Goal: Task Accomplishment & Management: Manage account settings

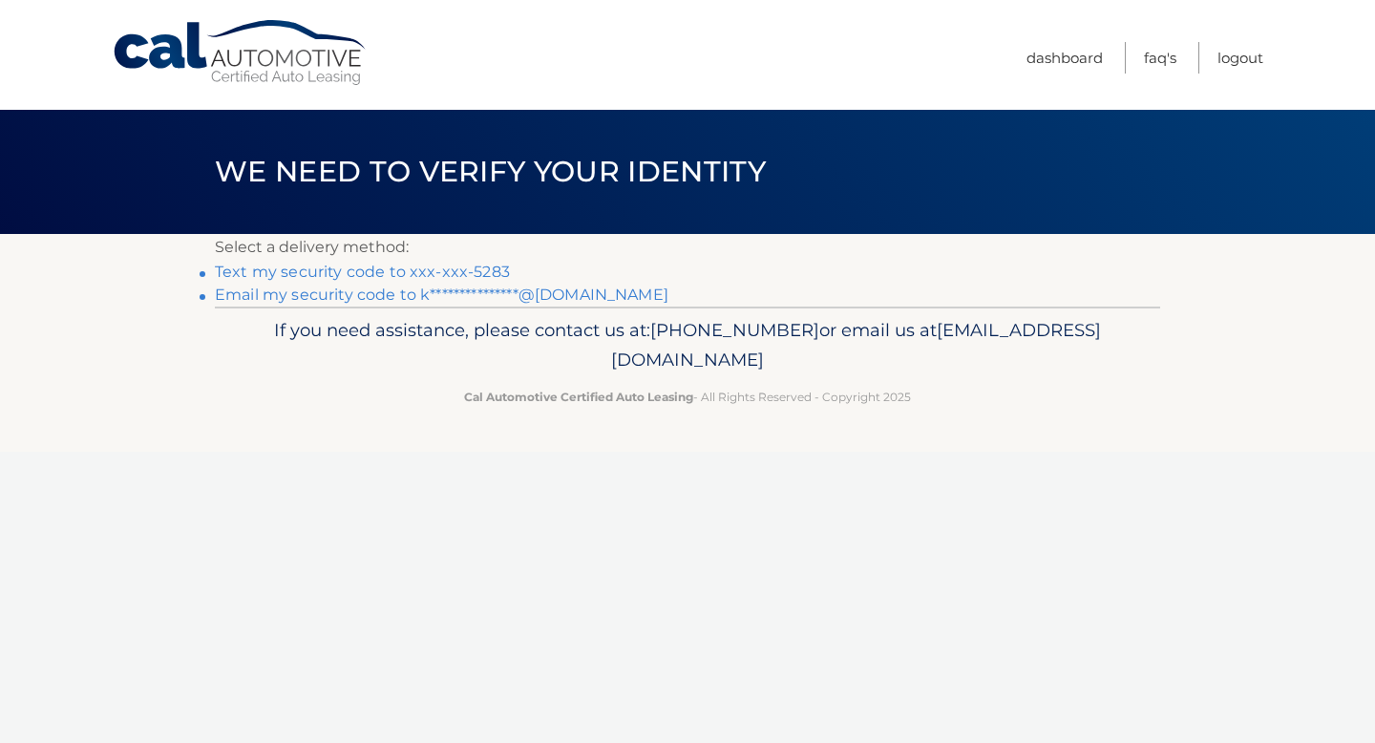
click at [451, 269] on link "Text my security code to xxx-xxx-5283" at bounding box center [362, 272] width 295 height 18
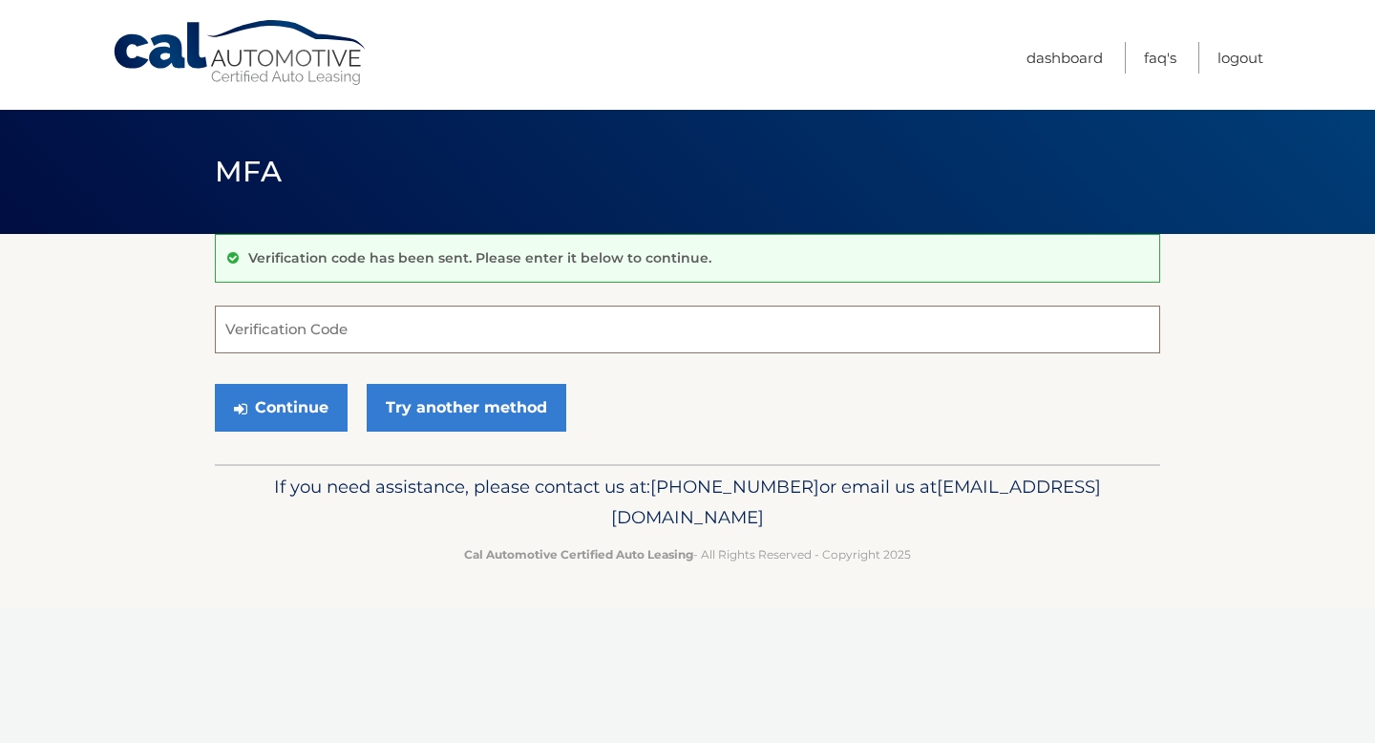
click at [395, 328] on input "Verification Code" at bounding box center [687, 330] width 945 height 48
type input "413569"
click at [310, 419] on button "Continue" at bounding box center [281, 408] width 133 height 48
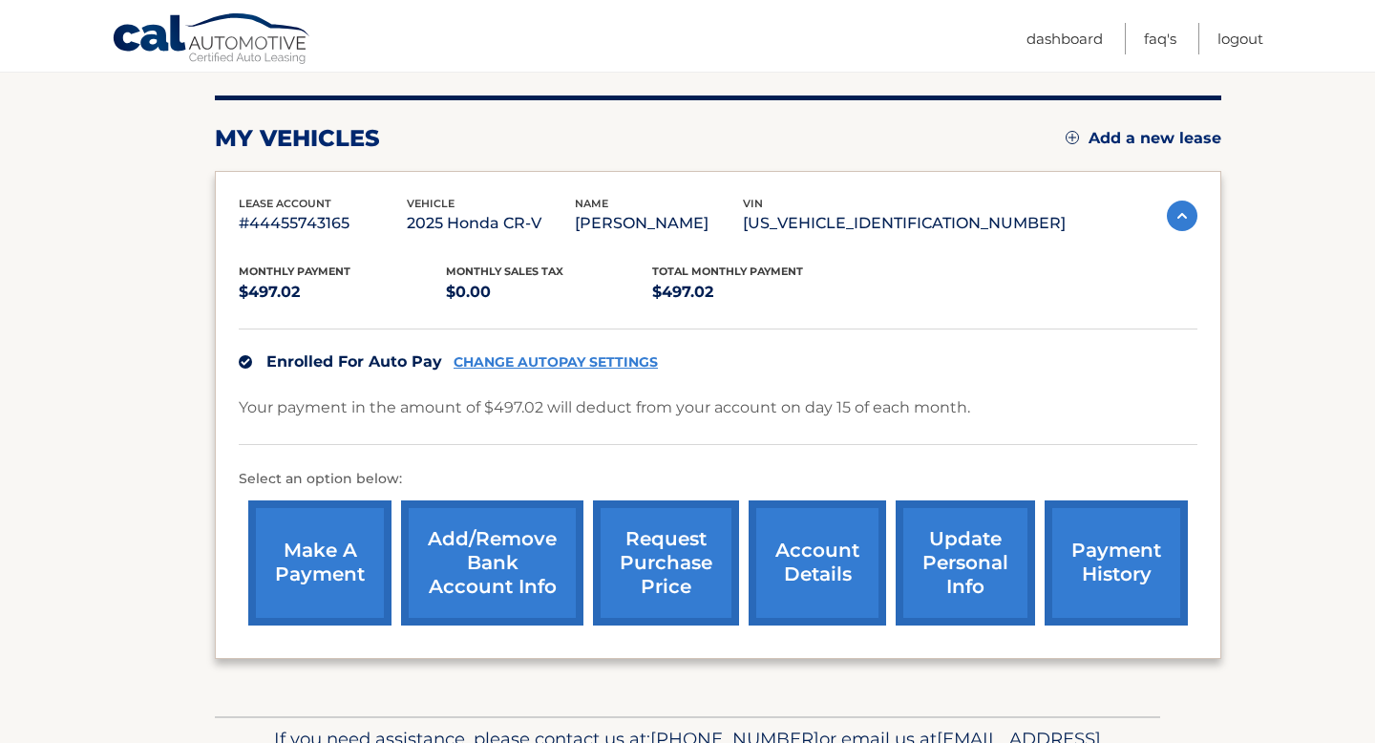
scroll to position [342, 0]
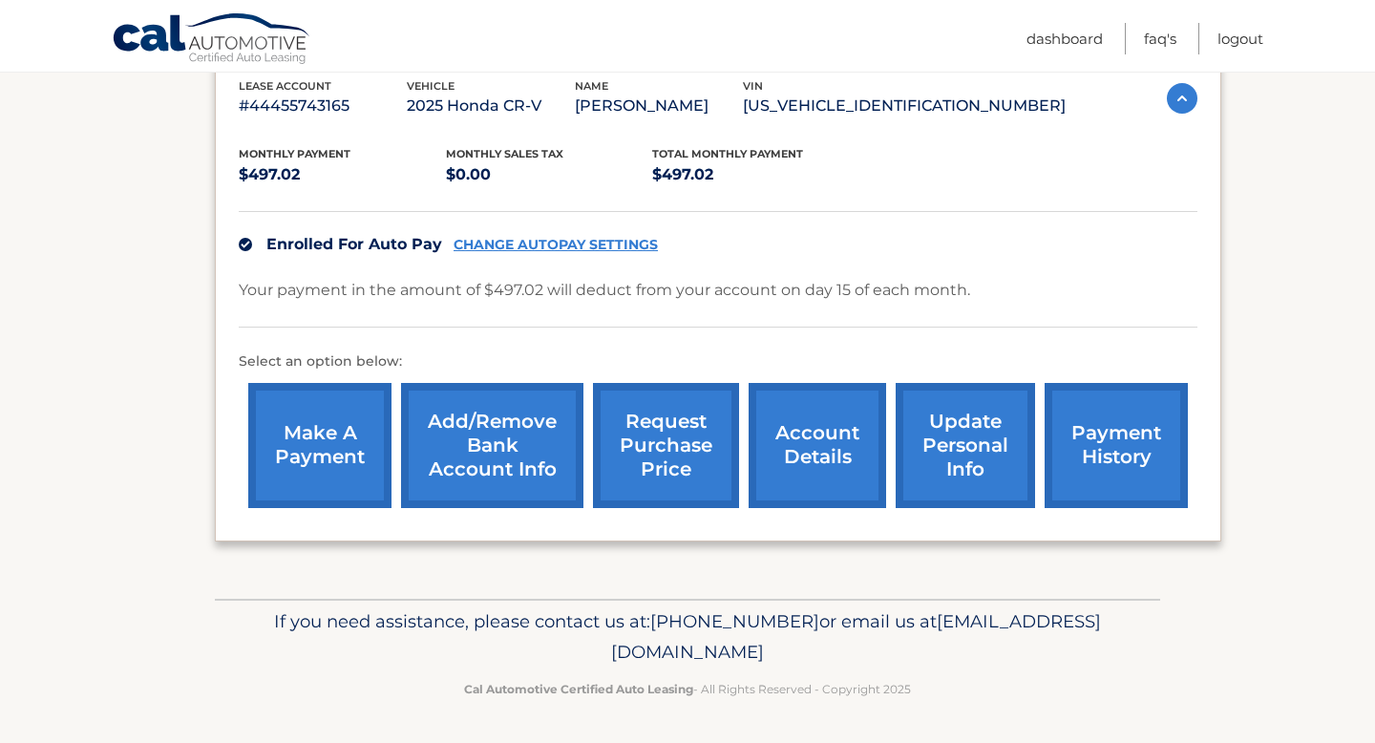
click at [957, 438] on link "update personal info" at bounding box center [965, 445] width 139 height 125
click at [807, 454] on link "account details" at bounding box center [818, 445] width 138 height 125
click at [671, 460] on link "request purchase price" at bounding box center [666, 445] width 146 height 125
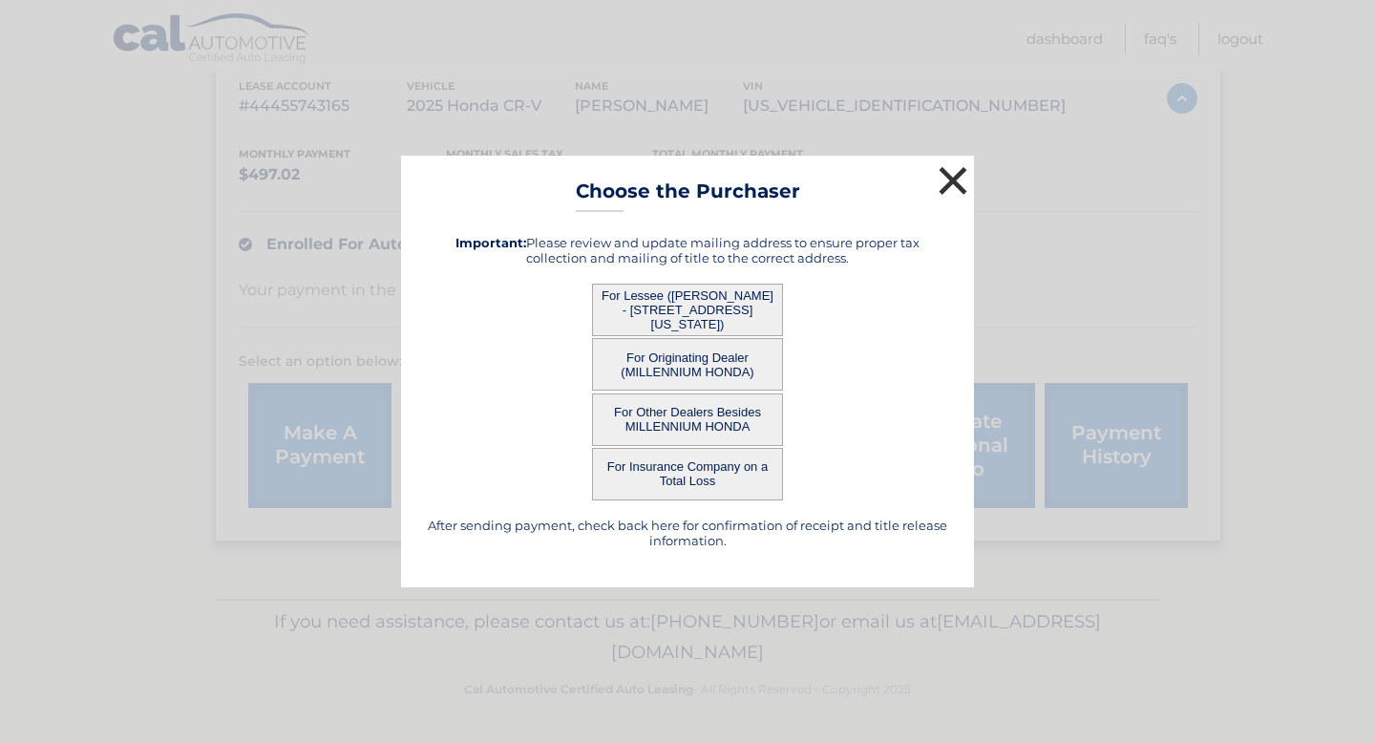
click at [960, 169] on button "×" at bounding box center [953, 180] width 38 height 38
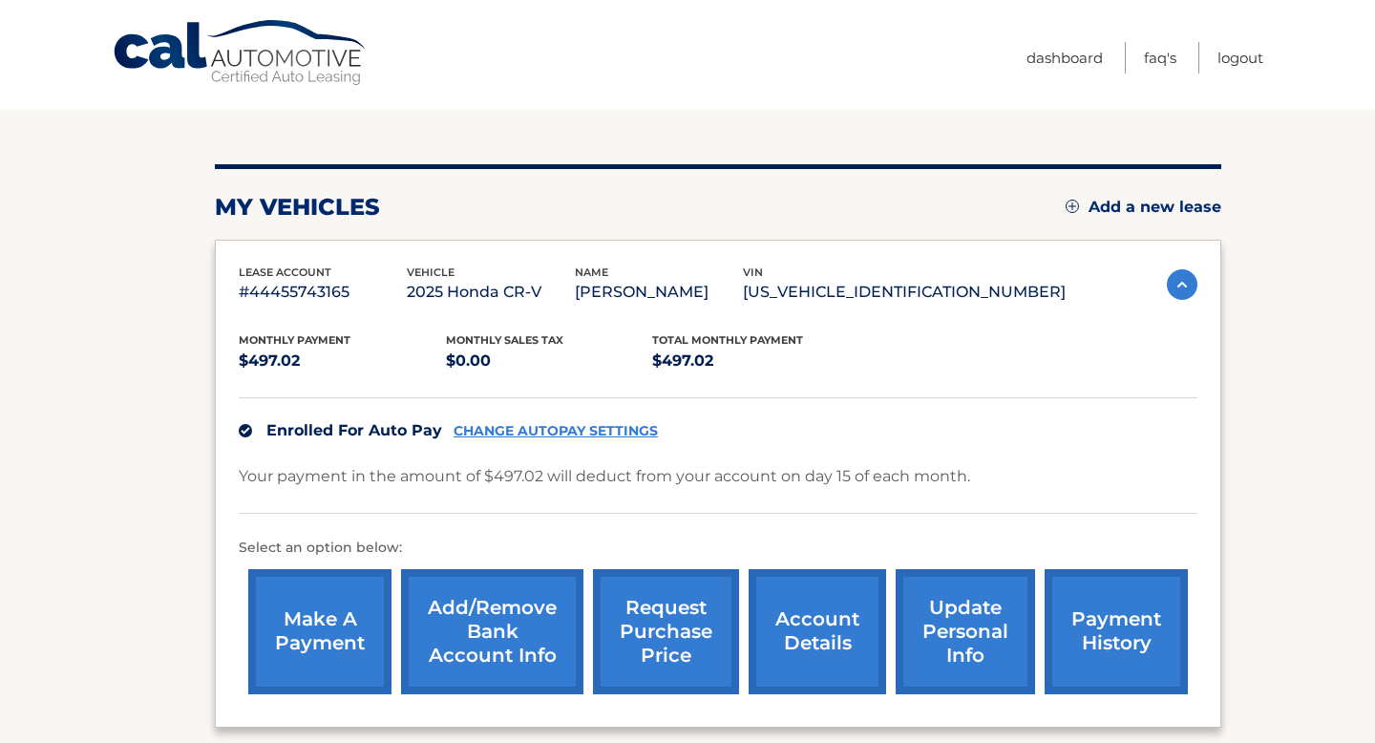
scroll to position [0, 0]
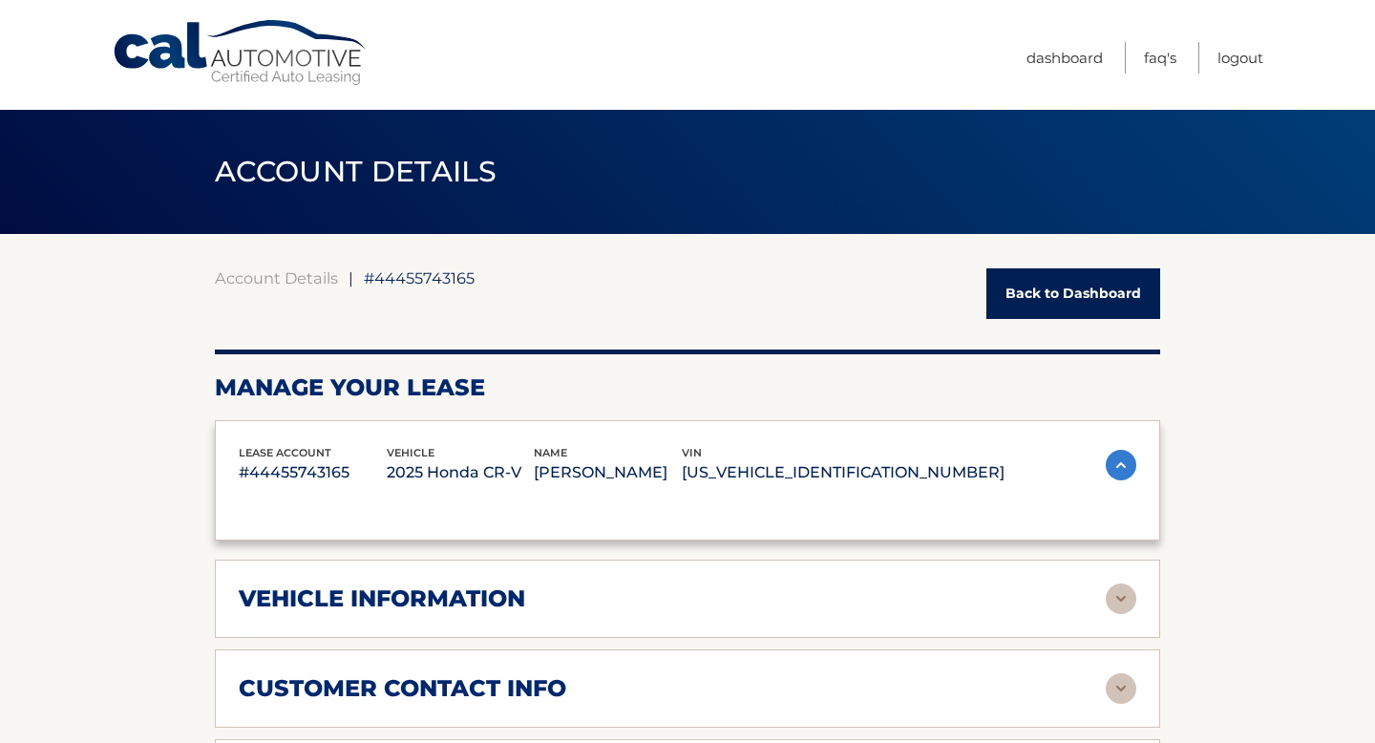
click at [682, 450] on div "name [PERSON_NAME]" at bounding box center [608, 465] width 148 height 43
